Goal: Browse casually

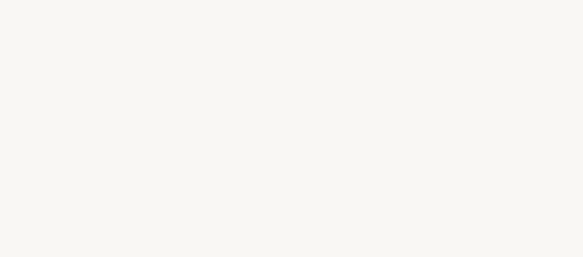
select select "FR"
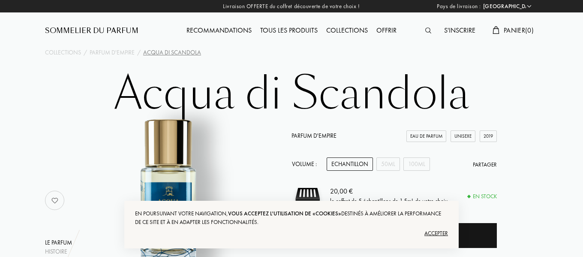
drag, startPoint x: 0, startPoint y: 0, endPoint x: 421, endPoint y: 70, distance: 426.5
drag, startPoint x: 421, startPoint y: 70, endPoint x: 483, endPoint y: 48, distance: 66.3
click at [483, 48] on div "Collections / Parfum d'Empire / Acqua di Scandola" at bounding box center [292, 52] width 506 height 9
click at [84, 28] on div "Sommelier du Parfum" at bounding box center [91, 31] width 93 height 10
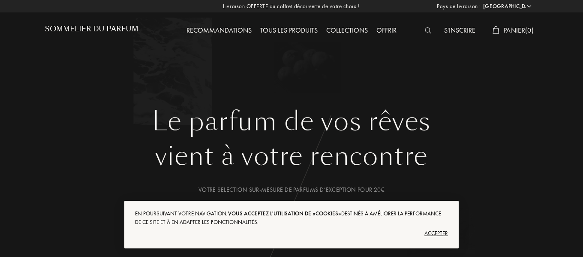
select select "FR"
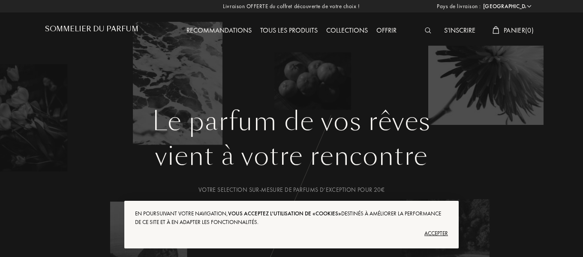
click at [442, 231] on div "Accepter" at bounding box center [291, 233] width 313 height 14
